Goal: Navigation & Orientation: Find specific page/section

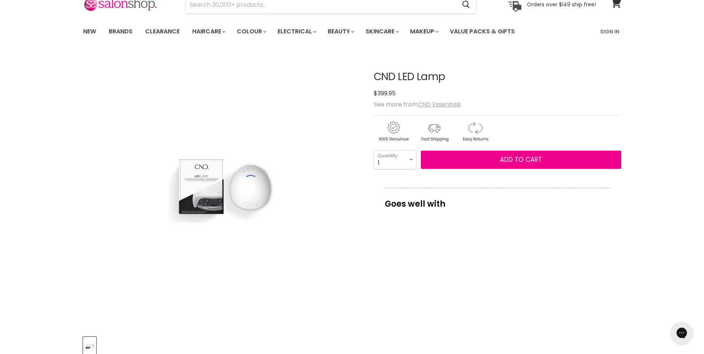
click at [452, 102] on u "CND Essentials" at bounding box center [439, 104] width 43 height 9
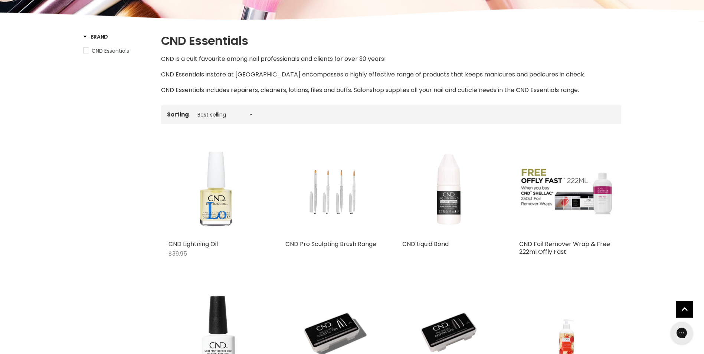
scroll to position [167, 0]
